Goal: Check status: Check status

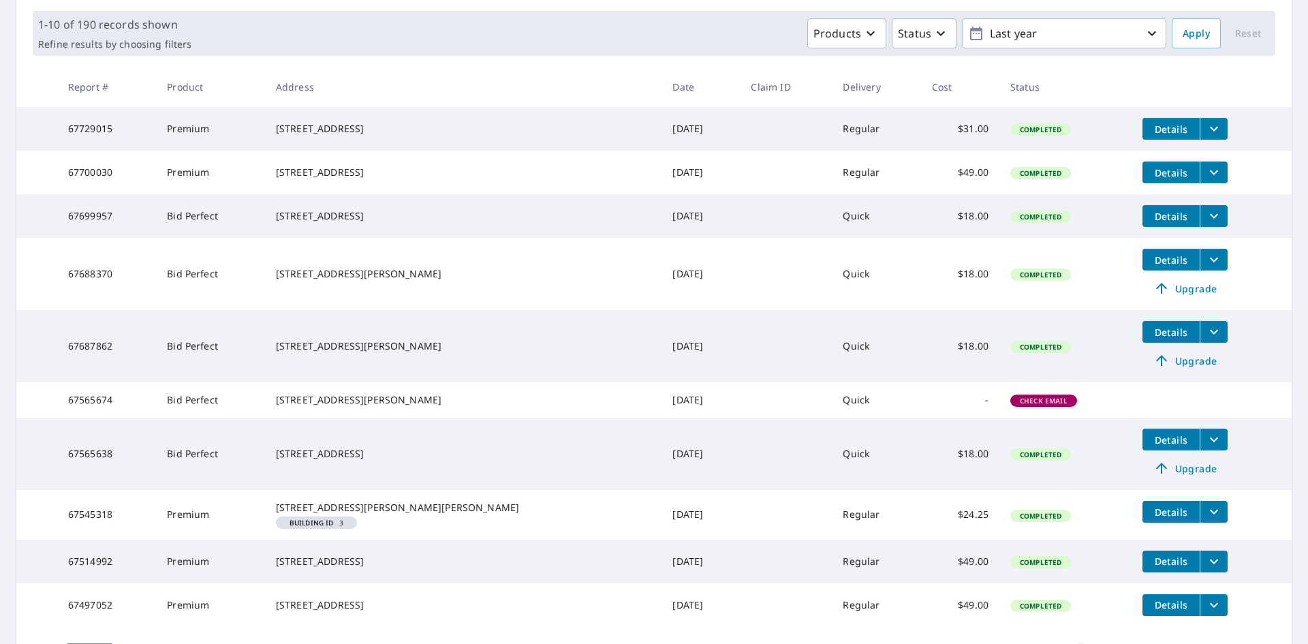
scroll to position [195, 0]
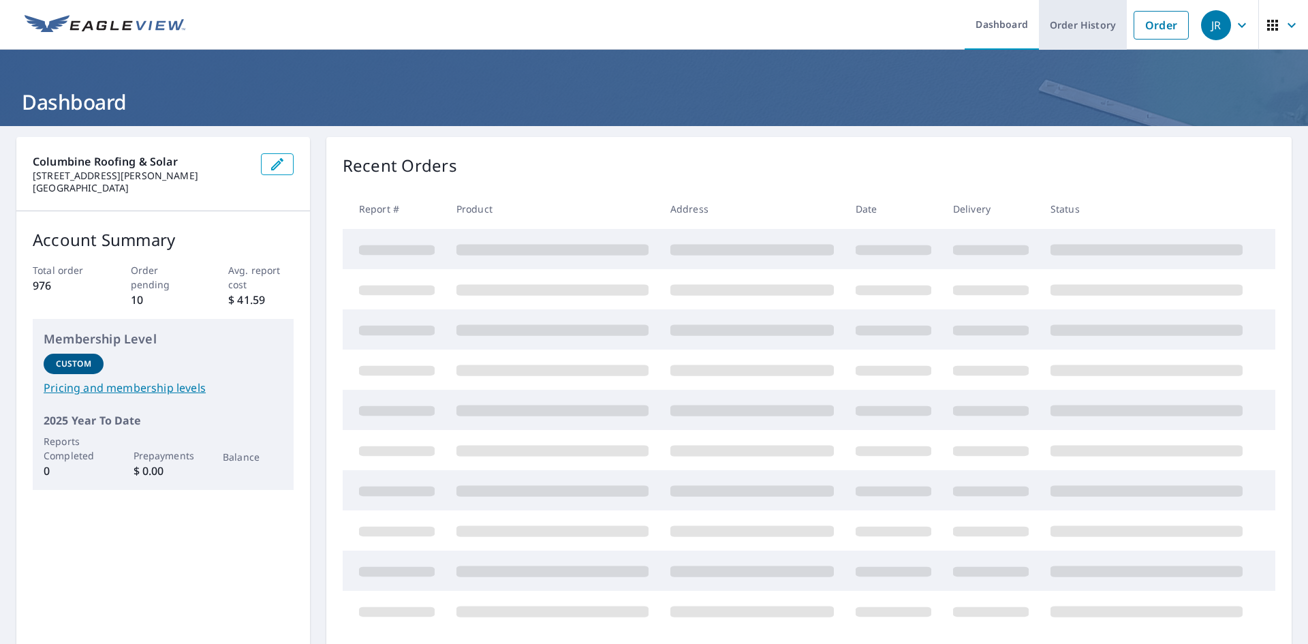
click at [1101, 27] on link "Order History" at bounding box center [1083, 25] width 88 height 50
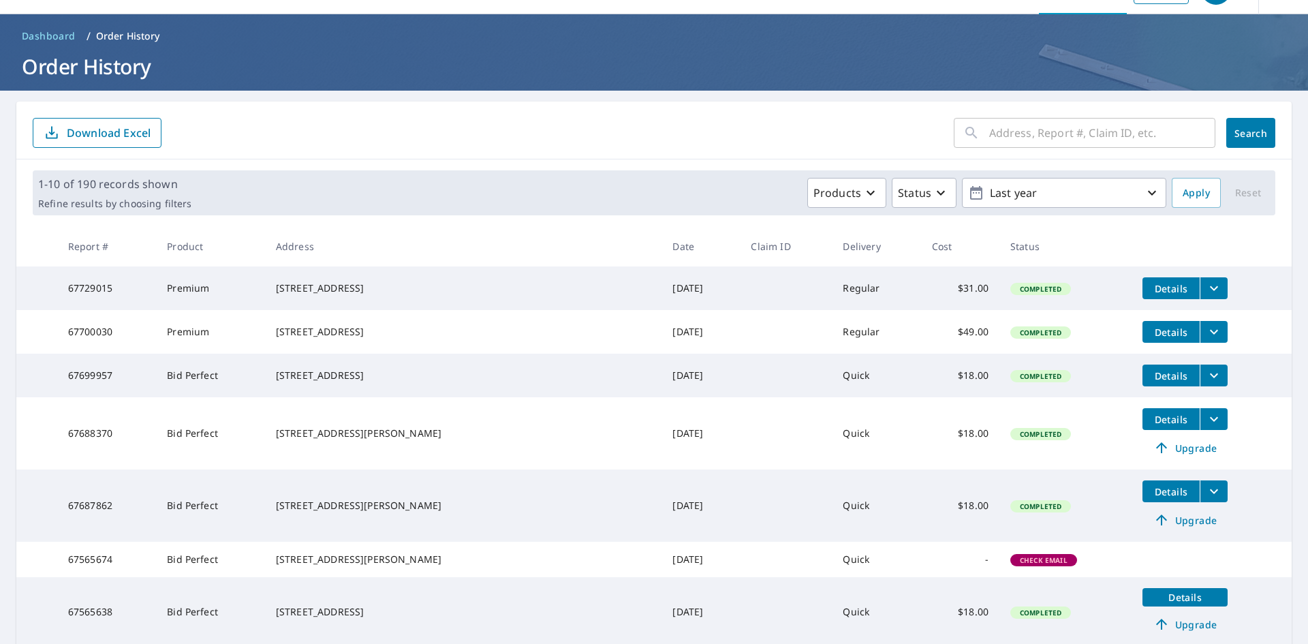
scroll to position [68, 0]
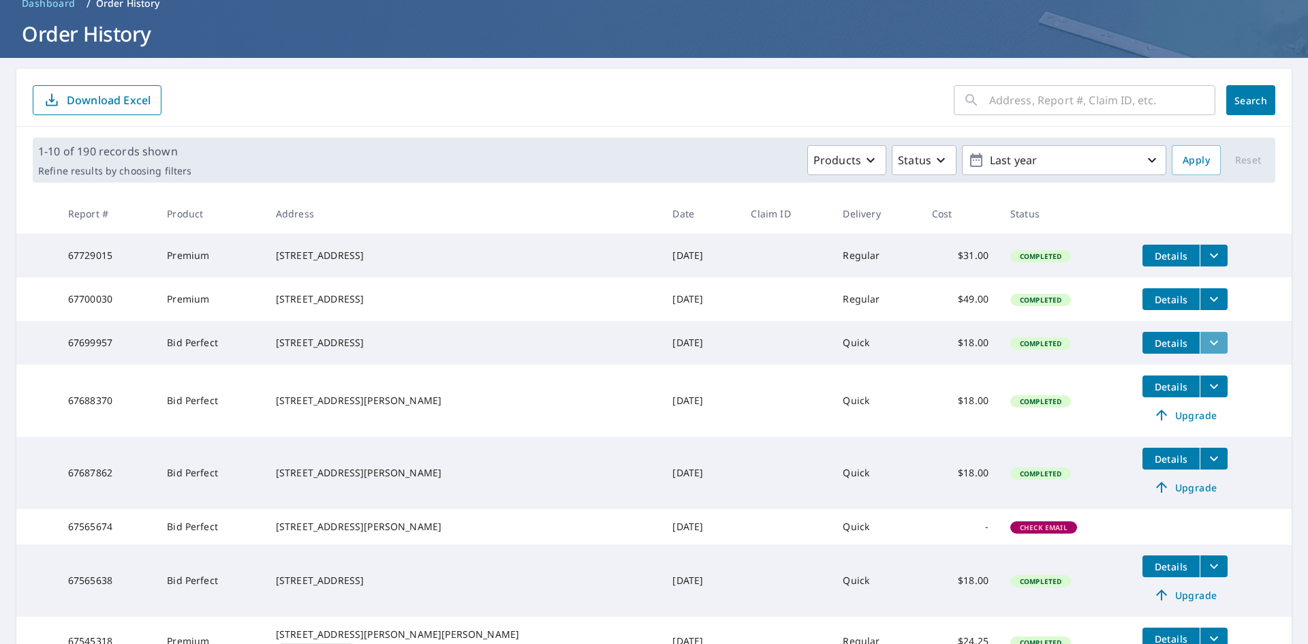
click at [1205, 351] on icon "filesDropdownBtn-67699957" at bounding box center [1213, 342] width 16 height 16
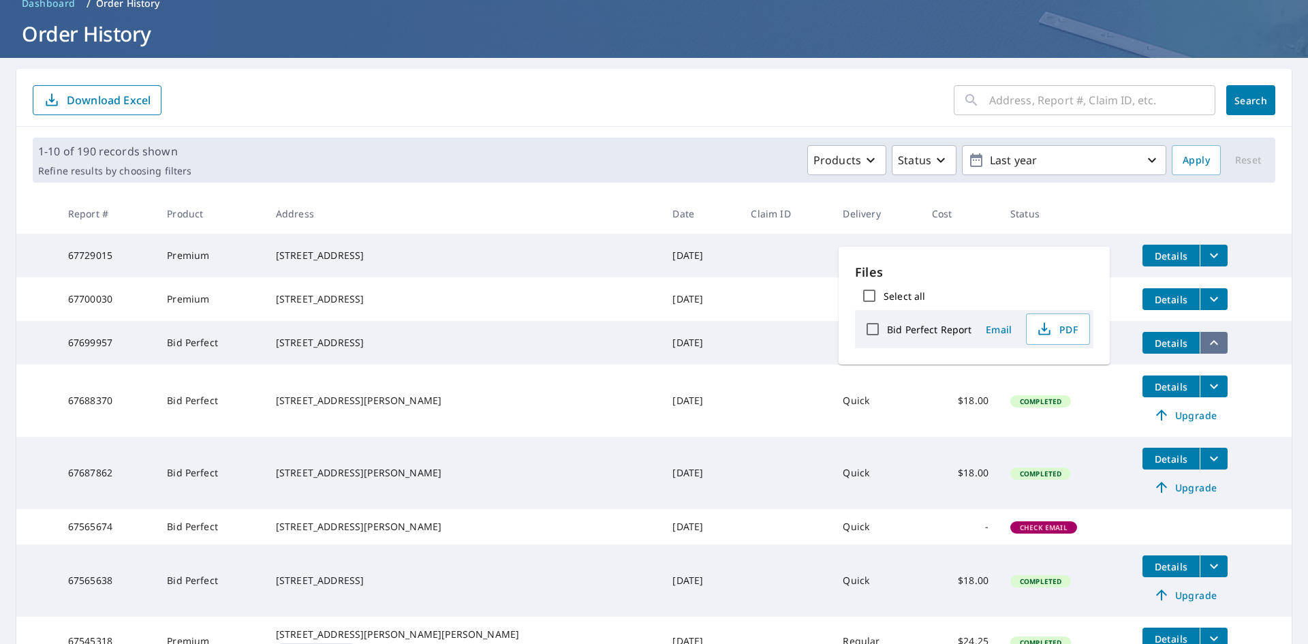
click at [1210, 345] on icon "filesDropdownBtn-67699957" at bounding box center [1214, 342] width 8 height 5
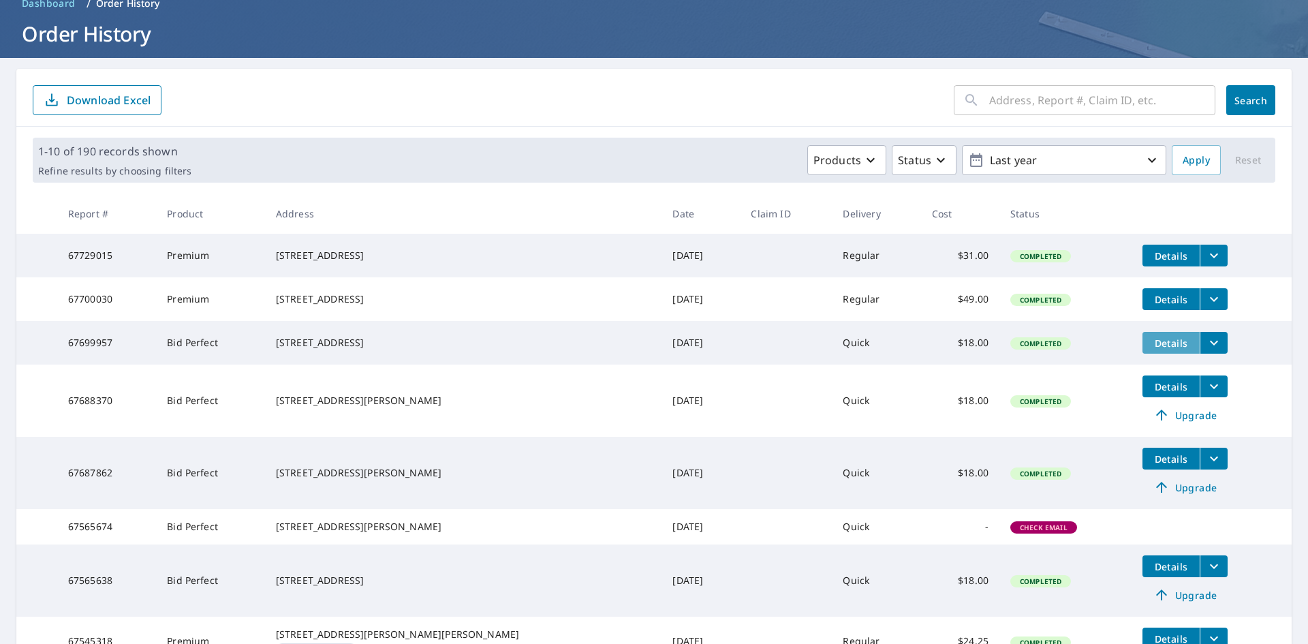
click at [1156, 349] on span "Details" at bounding box center [1170, 342] width 41 height 13
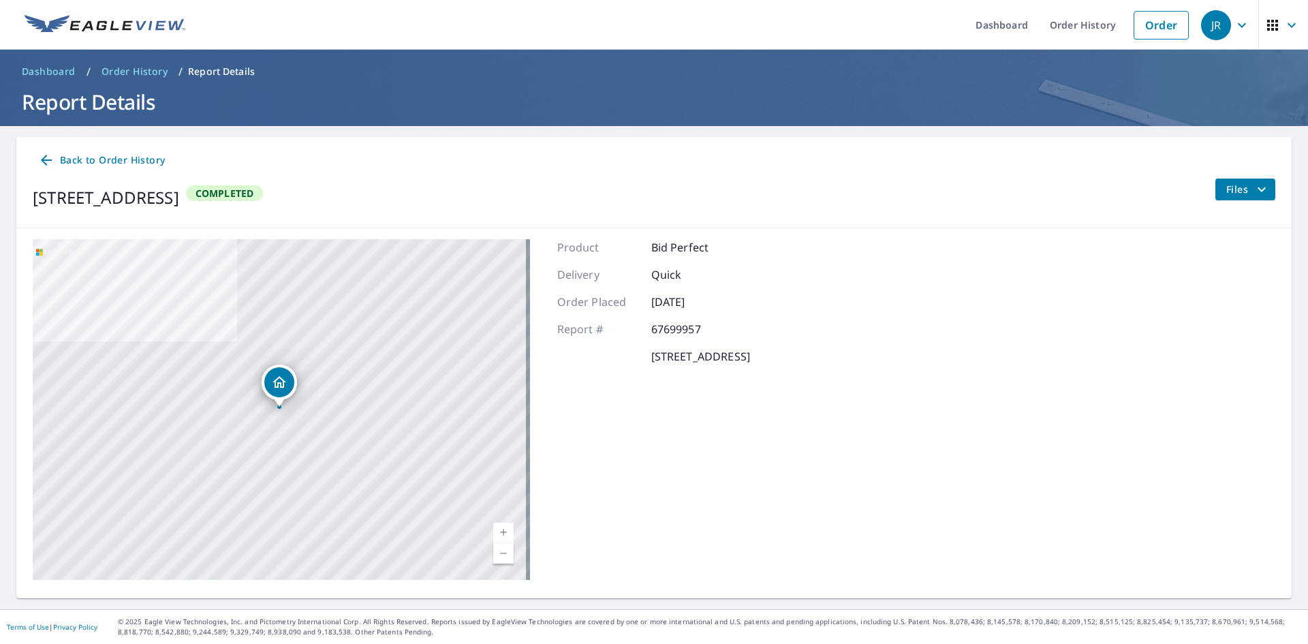
click at [76, 159] on span "Back to Order History" at bounding box center [101, 160] width 127 height 17
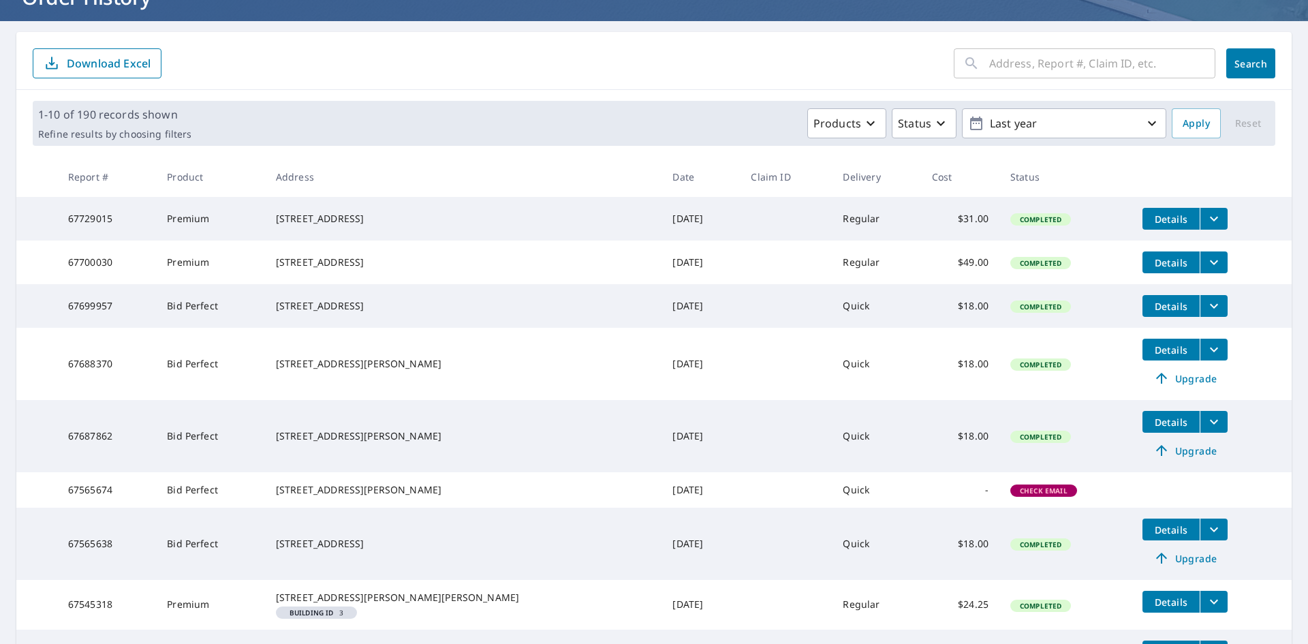
scroll to position [136, 0]
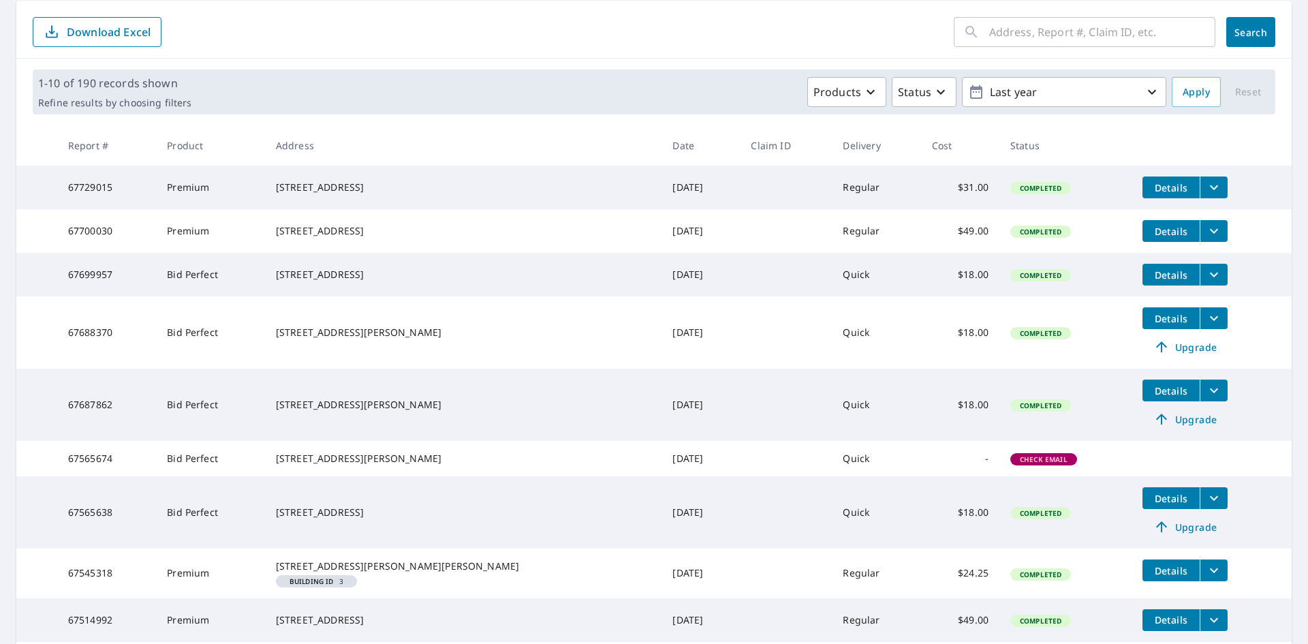
click at [1150, 281] on span "Details" at bounding box center [1170, 274] width 41 height 13
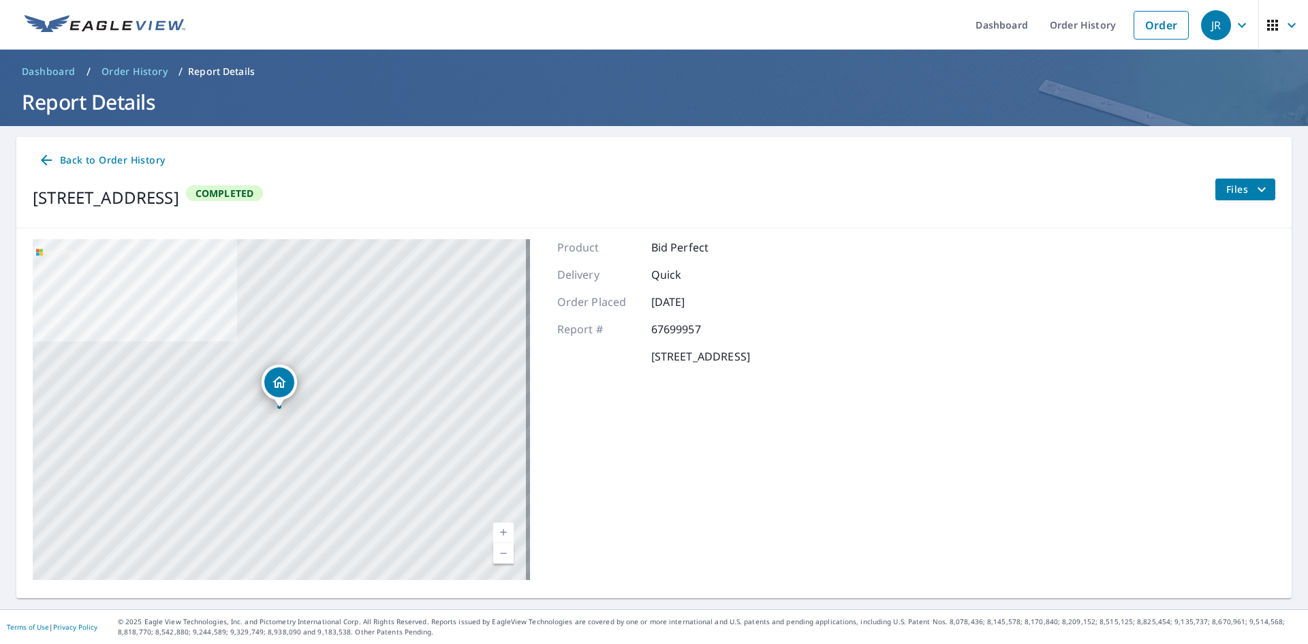
click at [1253, 187] on icon "filesDropdownBtn-67699957" at bounding box center [1261, 189] width 16 height 16
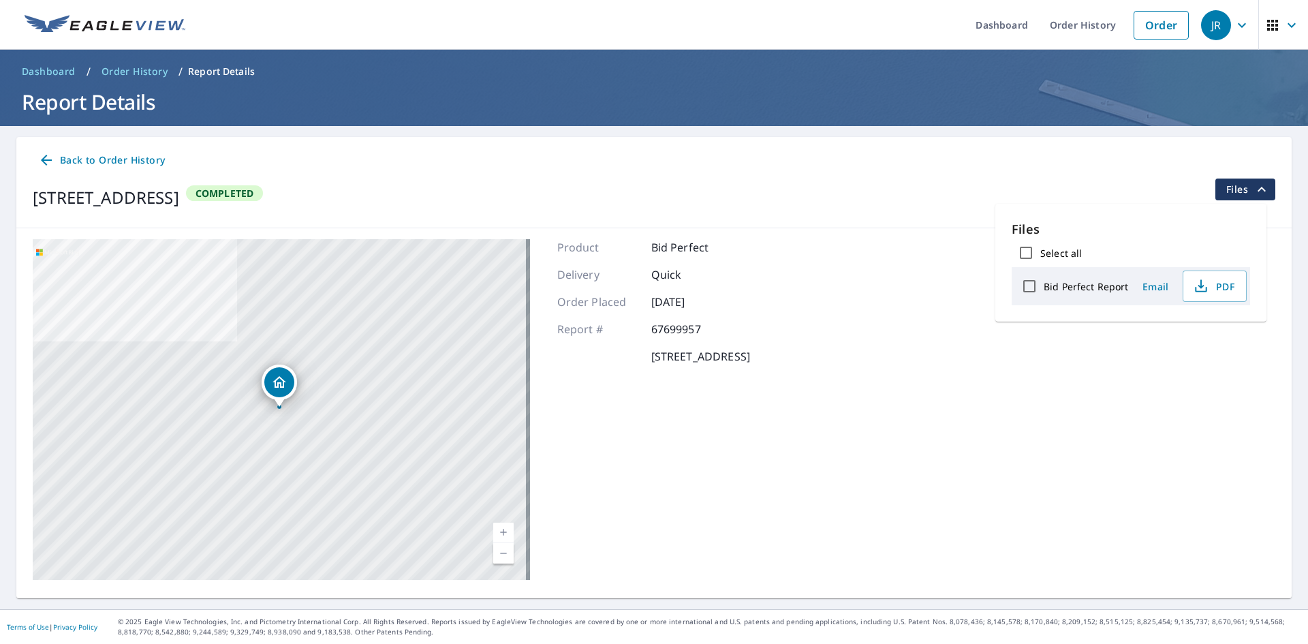
click at [1253, 189] on icon "filesDropdownBtn-67699957" at bounding box center [1261, 189] width 16 height 16
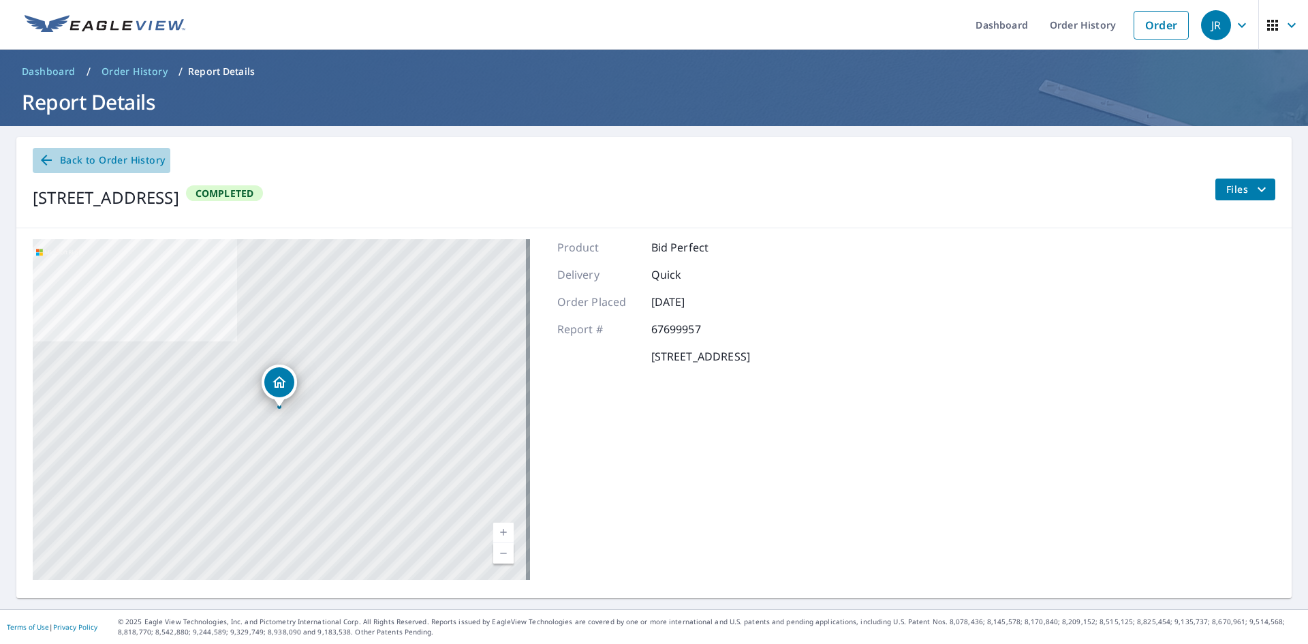
click at [81, 157] on span "Back to Order History" at bounding box center [101, 160] width 127 height 17
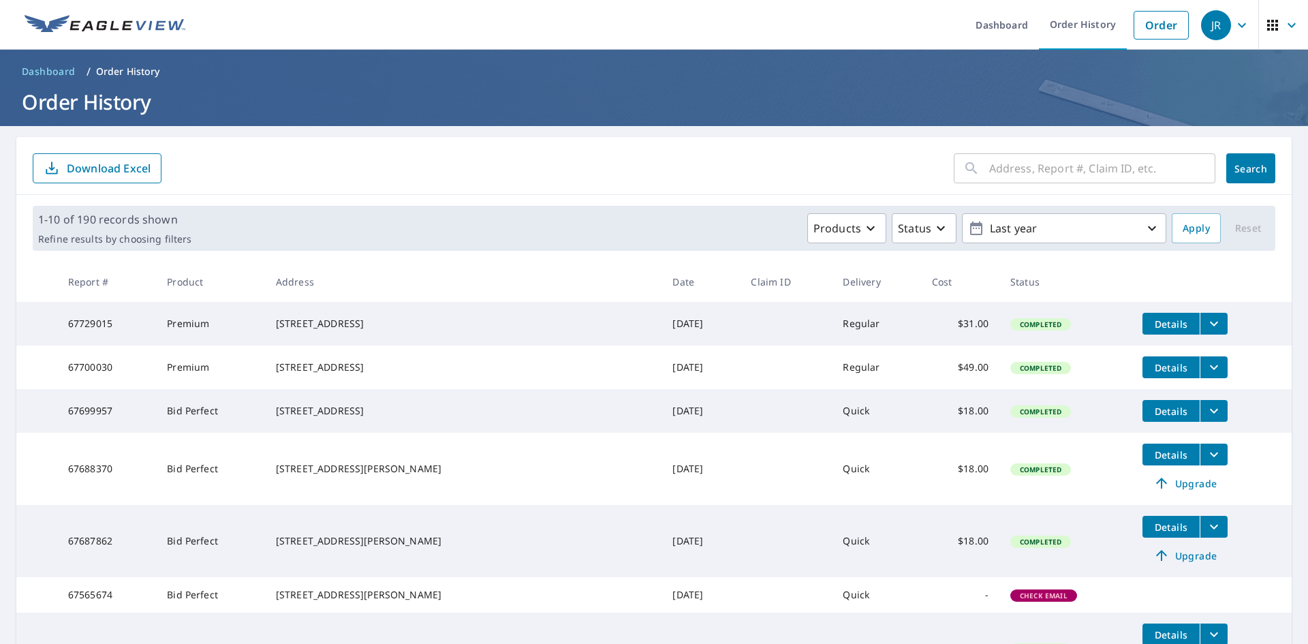
click at [1240, 26] on span "JR" at bounding box center [1227, 25] width 52 height 33
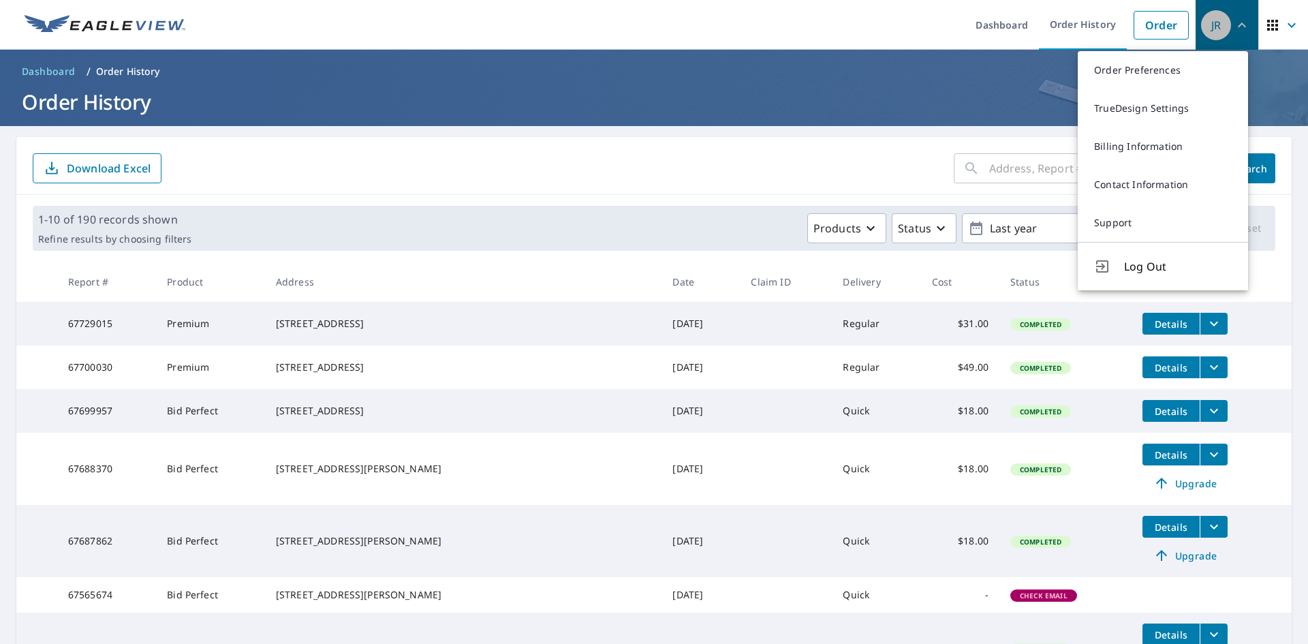
click at [1240, 27] on span "JR" at bounding box center [1227, 25] width 52 height 33
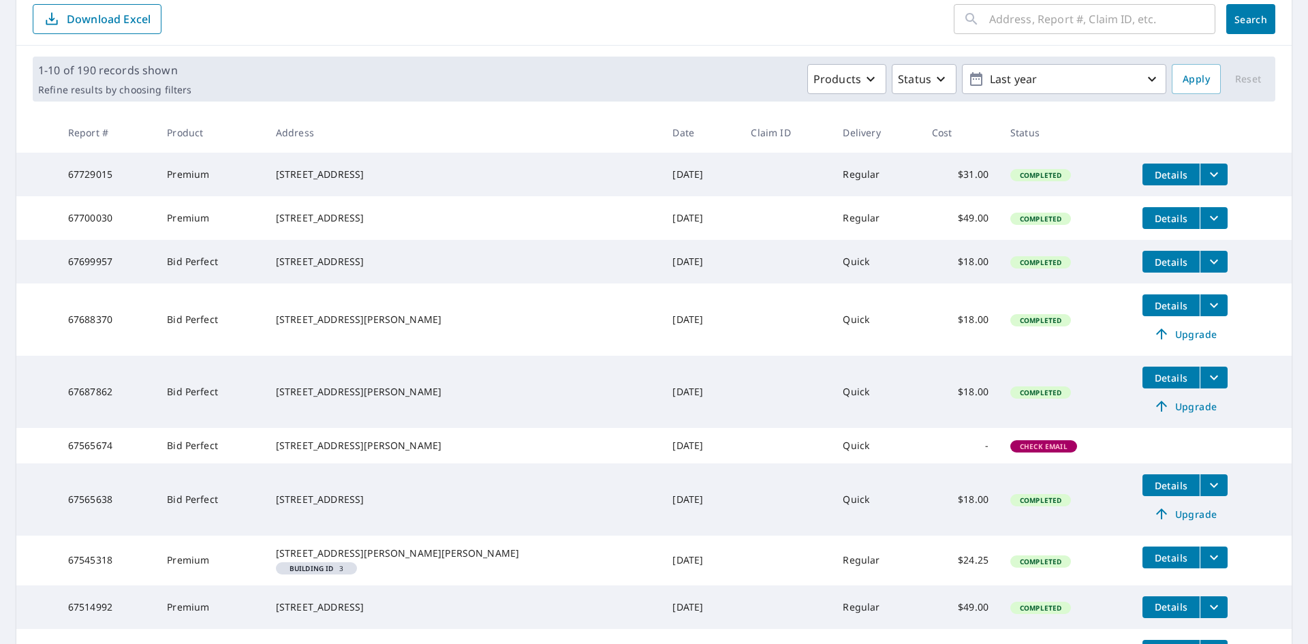
scroll to position [136, 0]
